Goal: Find specific page/section: Find specific page/section

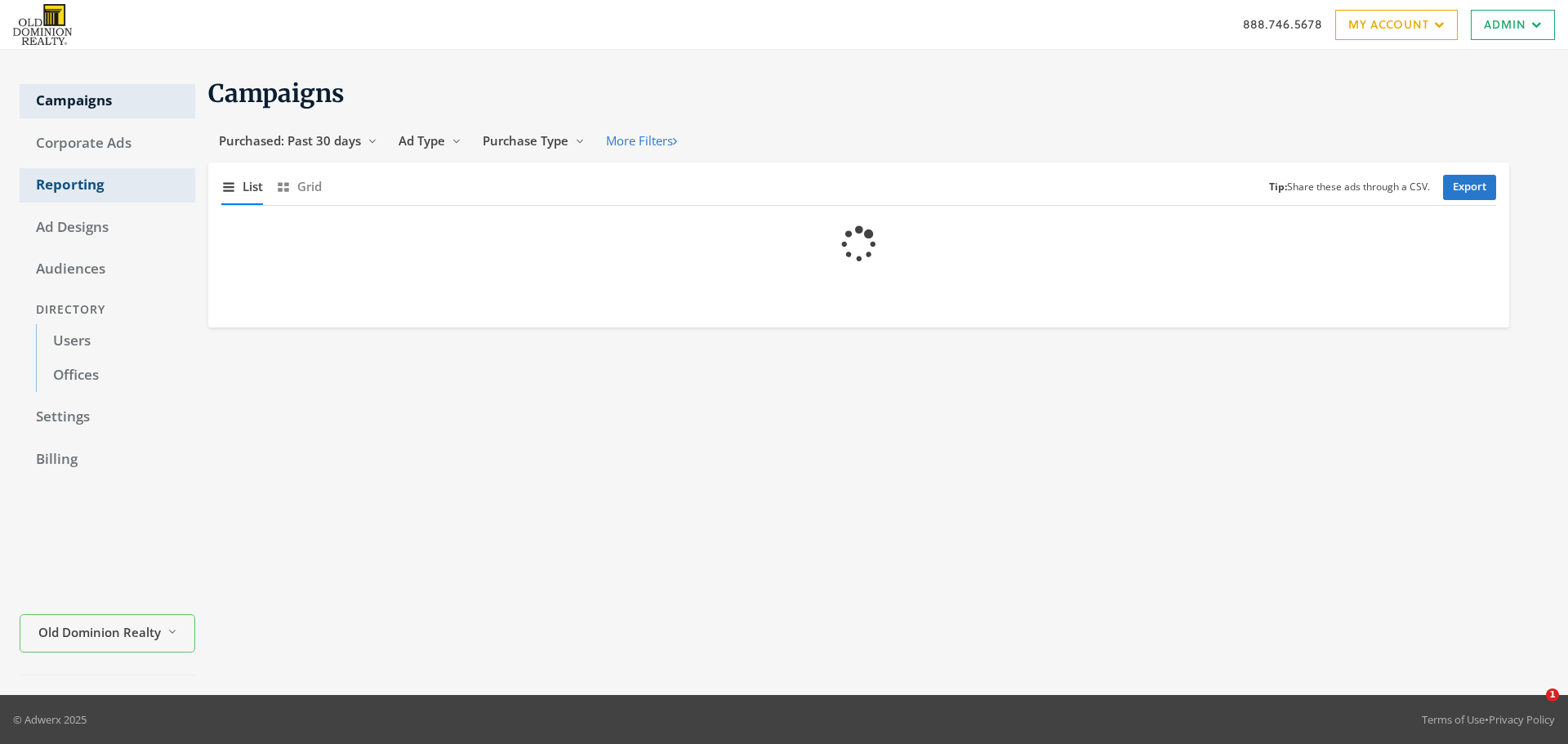
click at [67, 175] on link "Reporting" at bounding box center [107, 185] width 176 height 34
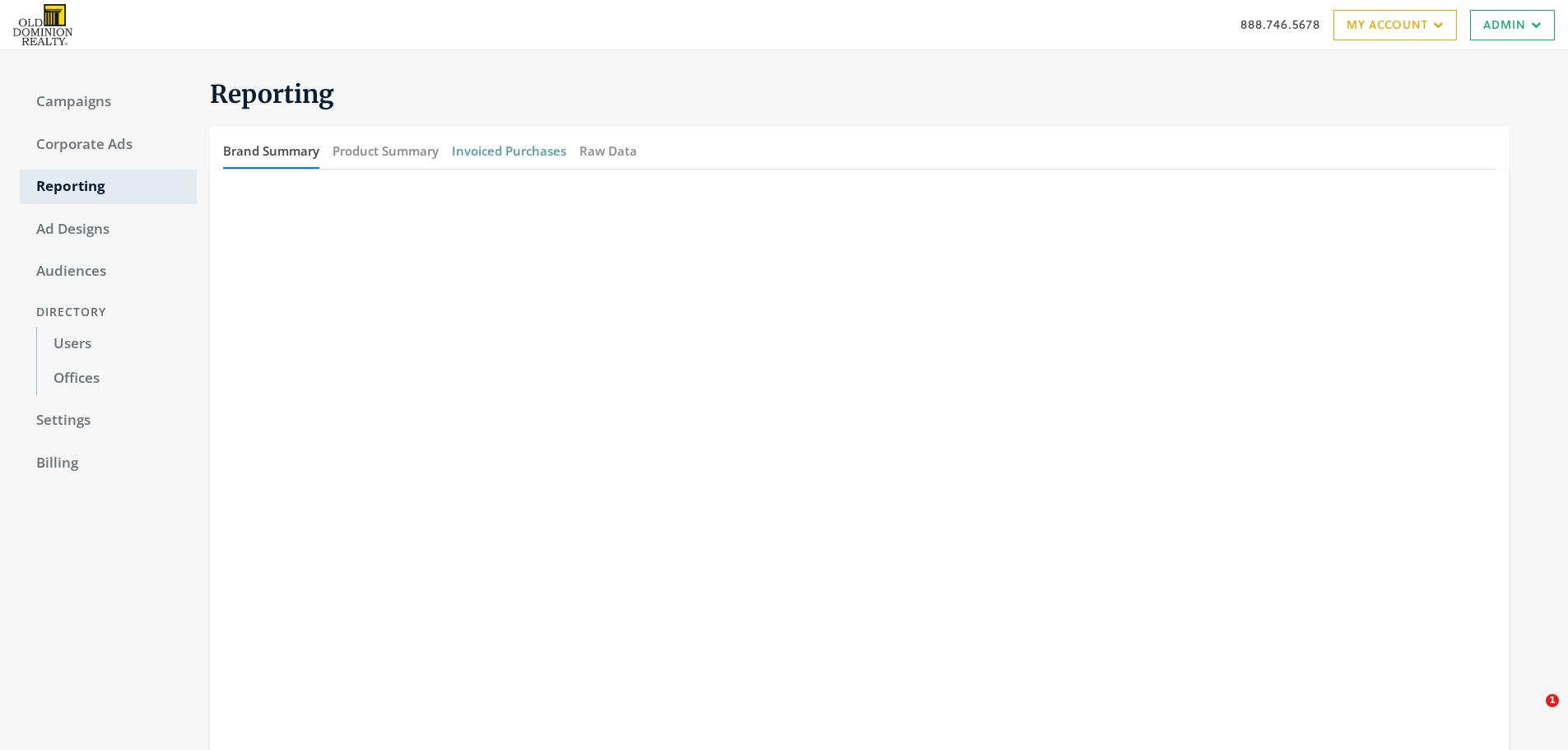
click at [513, 160] on button "Invoiced Purchases" at bounding box center [509, 152] width 114 height 36
click at [832, 143] on div "Brand Summary Product Summary Invoiced Purchases Raw Data" at bounding box center [859, 148] width 1299 height 42
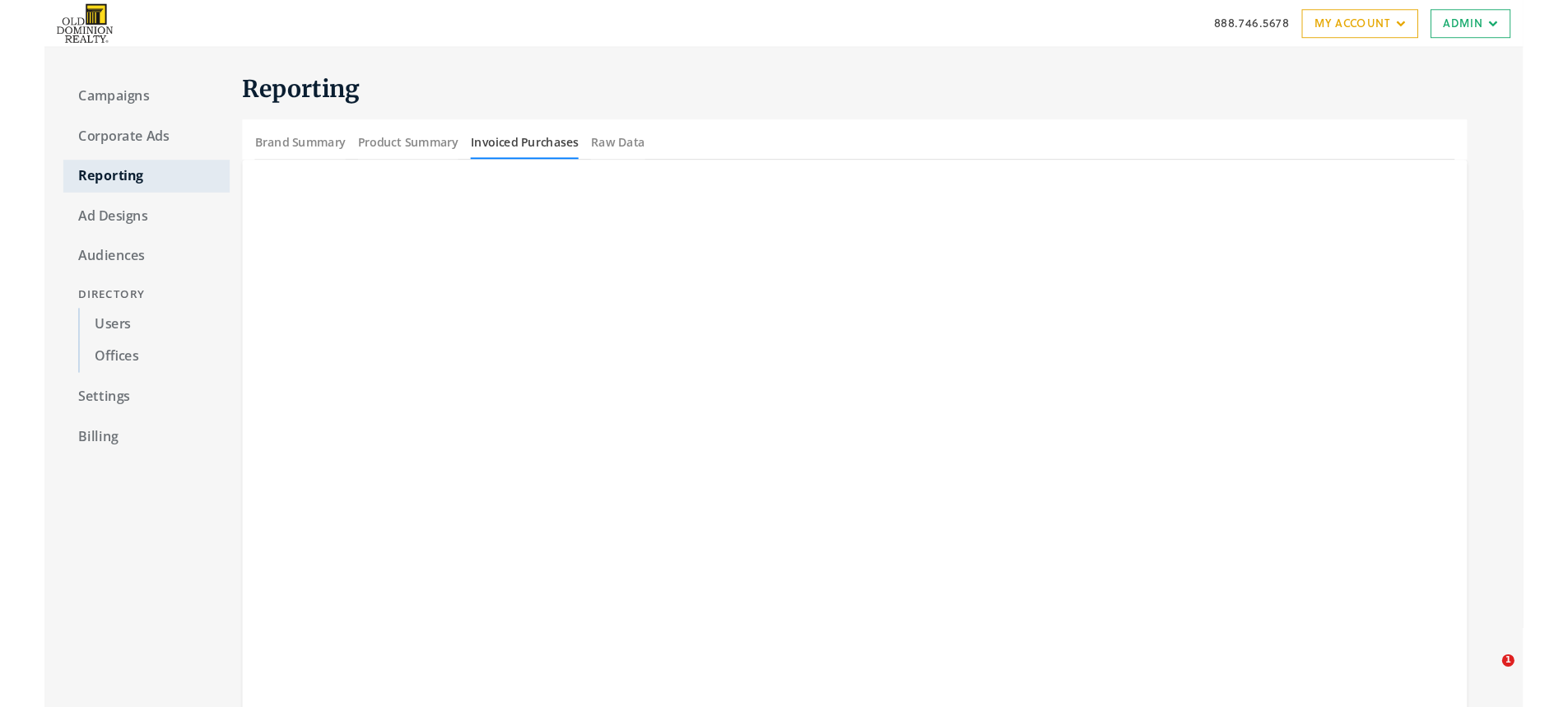
scroll to position [161, 0]
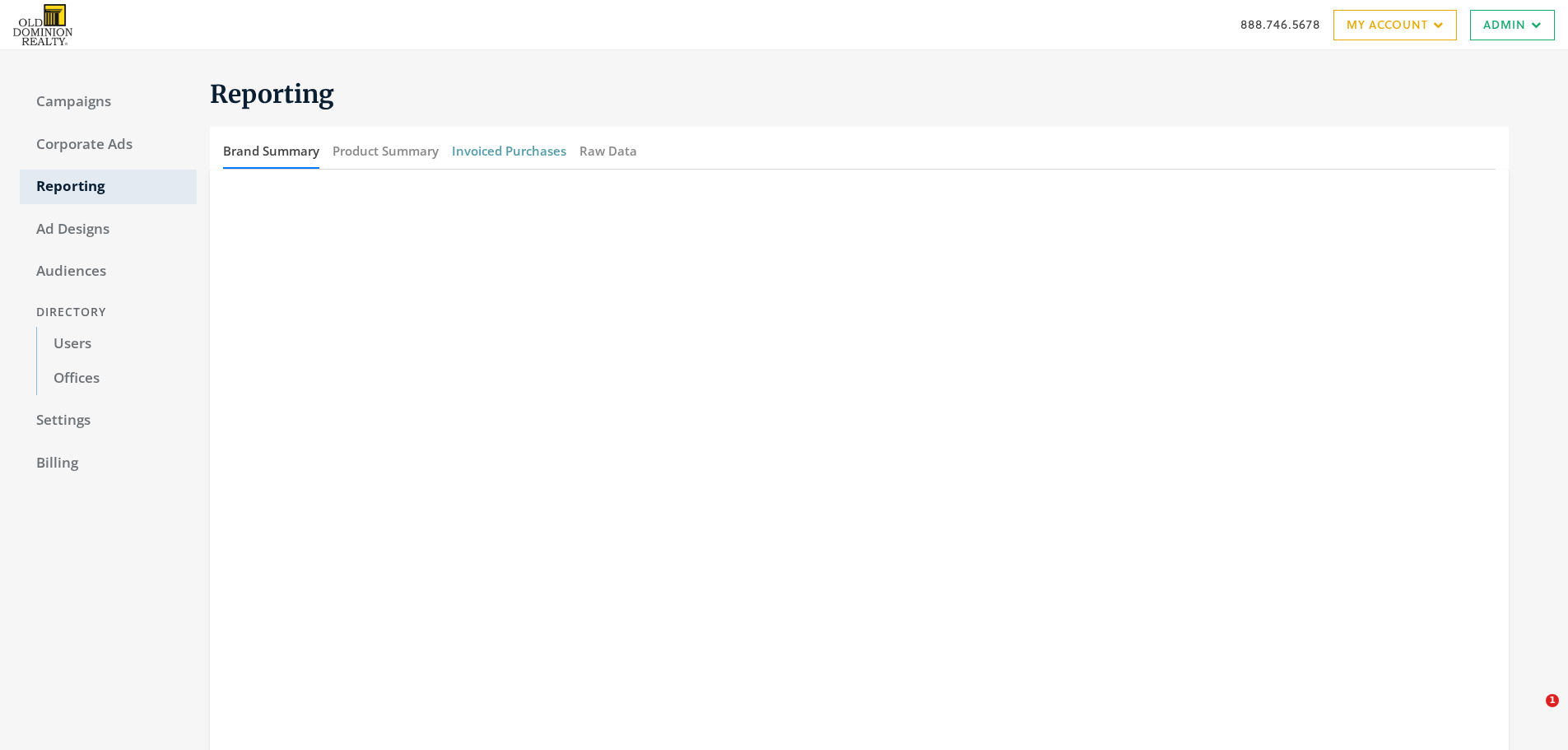
click at [496, 148] on button "Invoiced Purchases" at bounding box center [509, 152] width 114 height 36
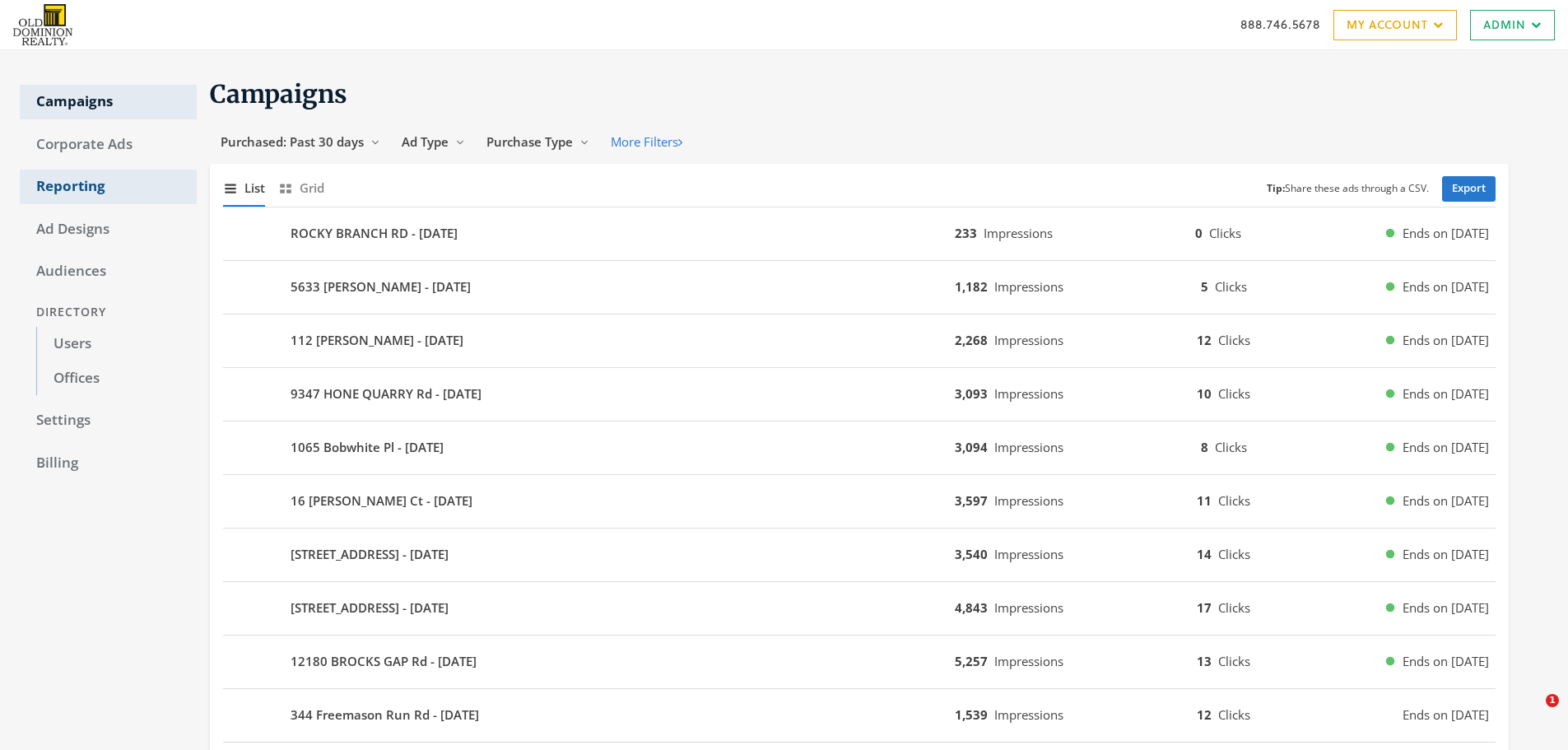
click at [59, 183] on link "Reporting" at bounding box center [107, 186] width 177 height 35
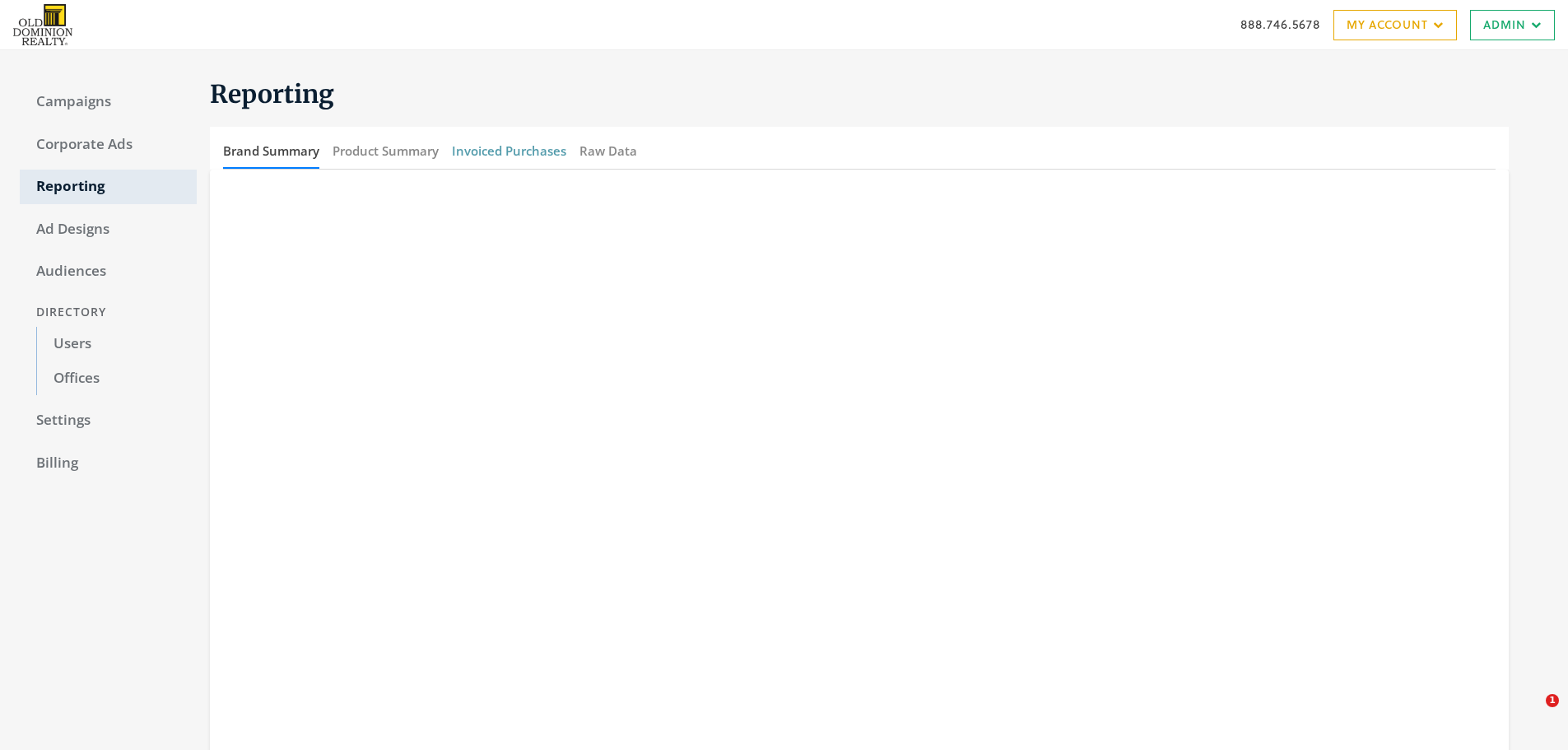
click at [484, 147] on button "Invoiced Purchases" at bounding box center [509, 152] width 114 height 36
click at [531, 156] on button "Invoiced Purchases" at bounding box center [509, 152] width 114 height 36
